Goal: Information Seeking & Learning: Check status

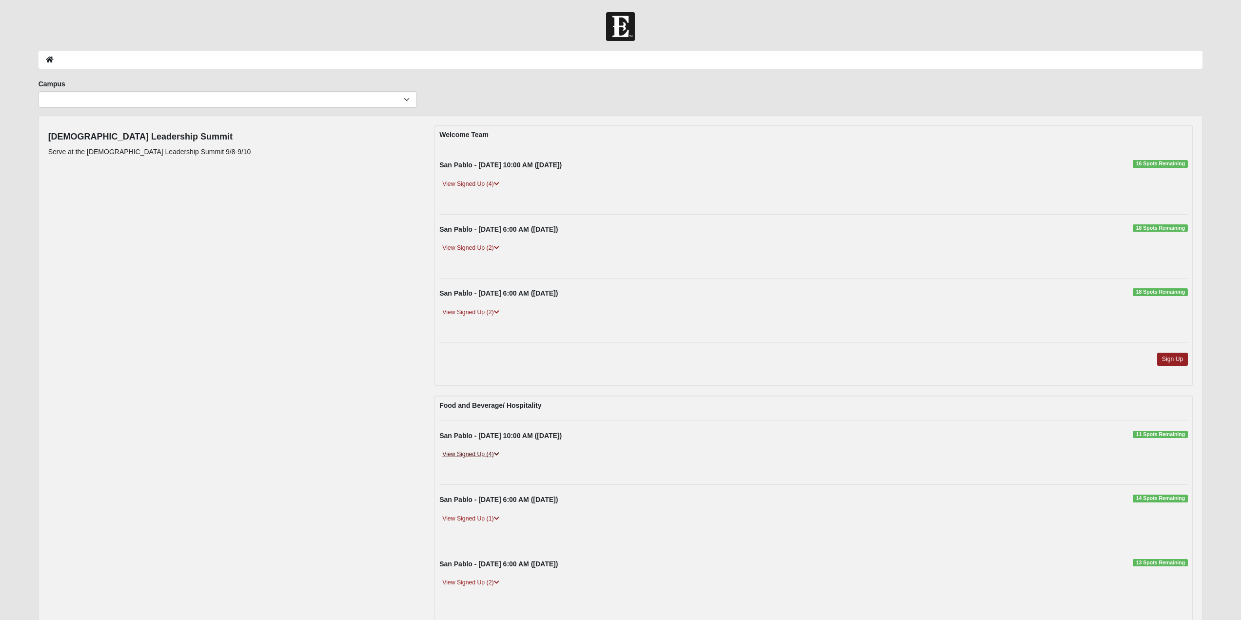
click at [491, 456] on link "View Signed Up (4)" at bounding box center [470, 454] width 62 height 10
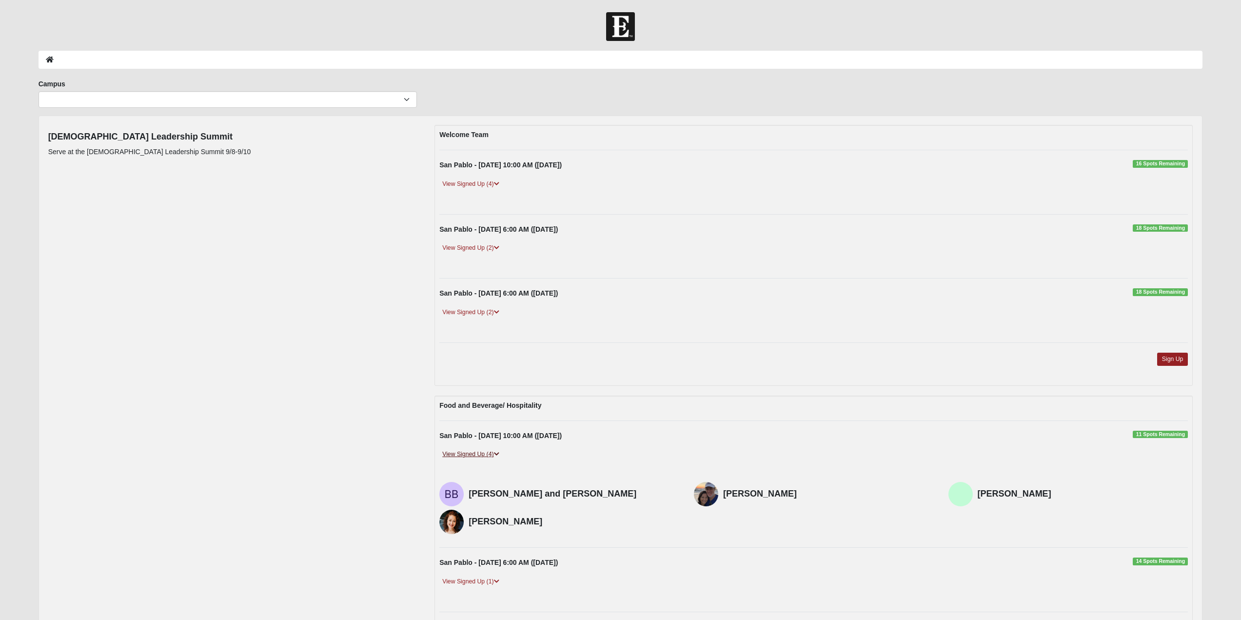
click at [491, 456] on link "View Signed Up (4)" at bounding box center [470, 454] width 62 height 10
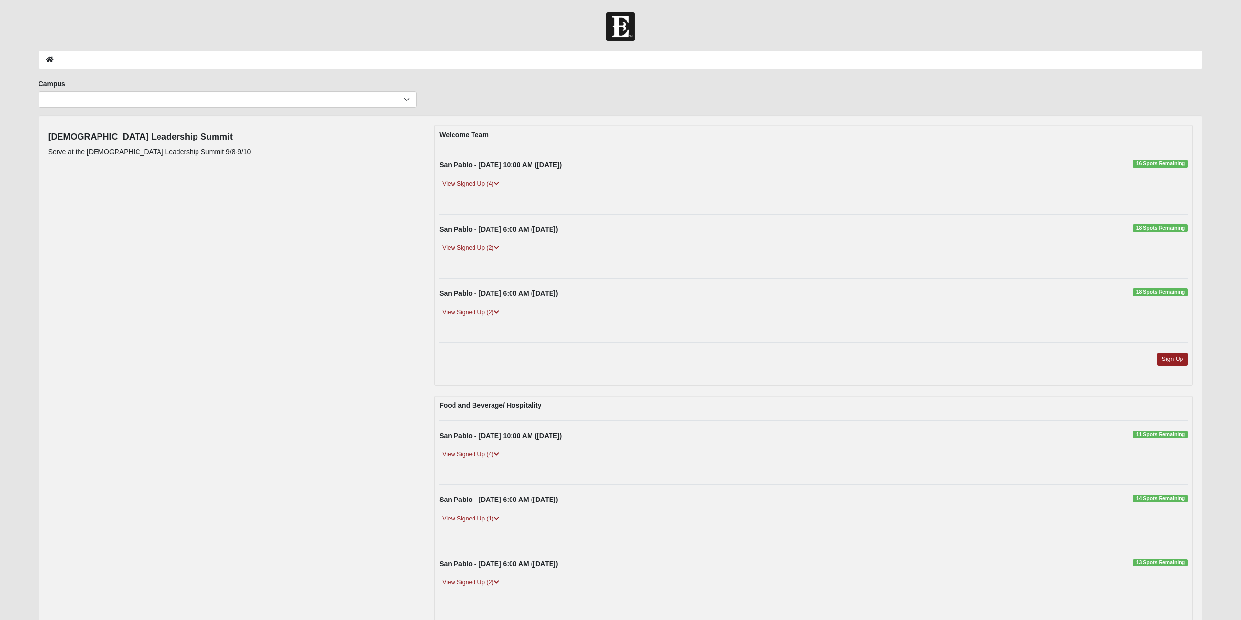
click at [475, 511] on div "San Pablo - 9/9/2025 6:00 AM (9/9/2025) 14 Spots Remaining View Signed Up (1) N…" at bounding box center [813, 517] width 763 height 44
click at [475, 515] on link "View Signed Up (1)" at bounding box center [470, 519] width 62 height 10
click at [487, 581] on link "View Signed Up (2)" at bounding box center [470, 582] width 62 height 10
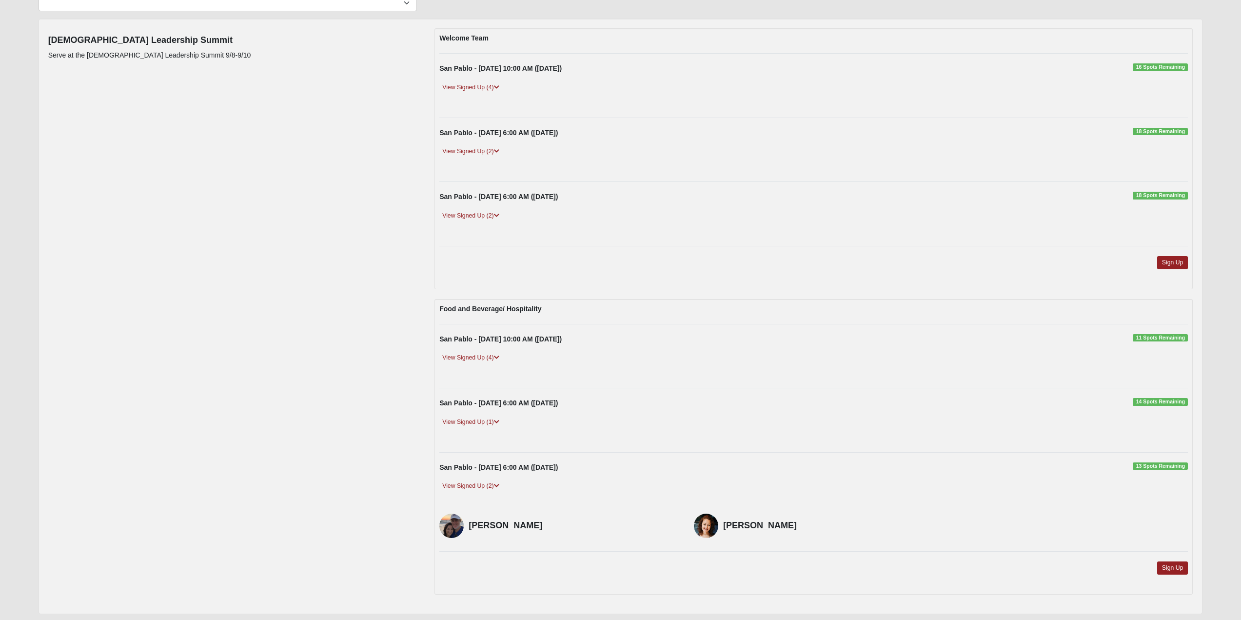
scroll to position [98, 0]
click at [481, 488] on link "View Signed Up (2)" at bounding box center [470, 485] width 62 height 10
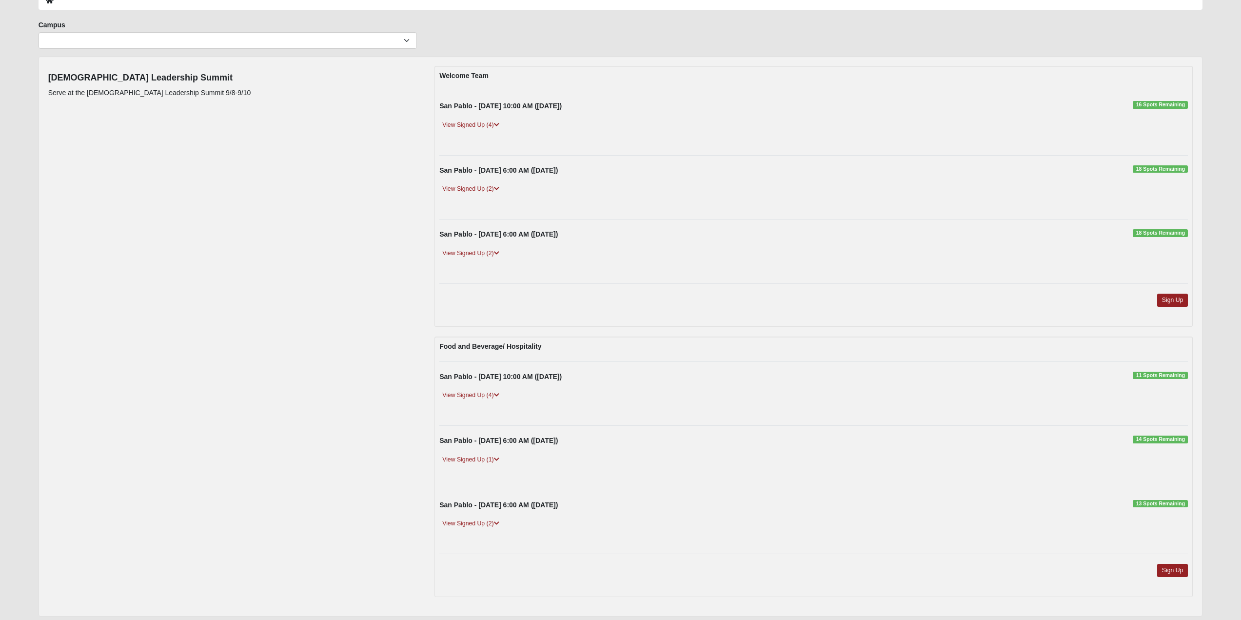
scroll to position [42, 0]
